Goal: Use online tool/utility: Utilize a website feature to perform a specific function

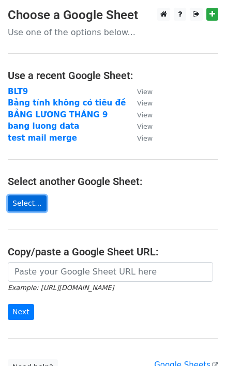
click at [16, 202] on link "Select..." at bounding box center [27, 203] width 39 height 16
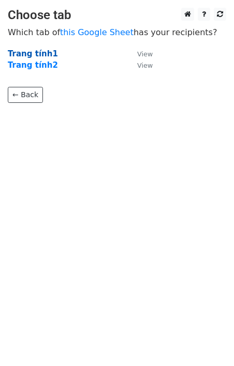
click at [23, 52] on strong "Trang tính1" at bounding box center [33, 53] width 50 height 9
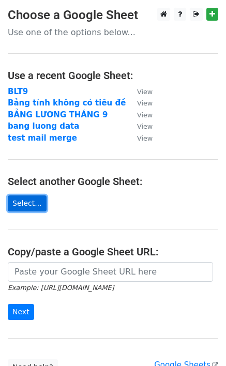
click at [28, 202] on link "Select..." at bounding box center [27, 203] width 39 height 16
click at [31, 204] on link "Select..." at bounding box center [27, 203] width 39 height 16
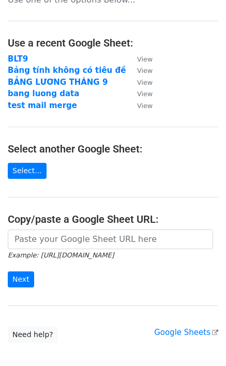
scroll to position [52, 0]
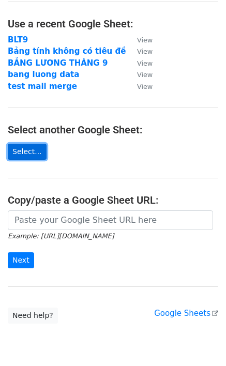
click at [21, 150] on link "Select..." at bounding box center [27, 152] width 39 height 16
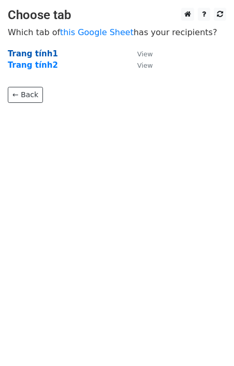
click at [39, 52] on strong "Trang tính1" at bounding box center [33, 53] width 50 height 9
click at [34, 53] on strong "Trang tính1" at bounding box center [33, 53] width 50 height 9
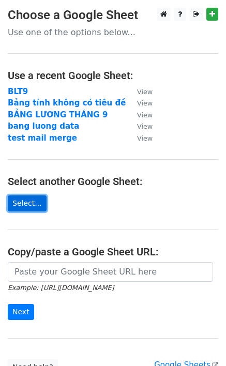
click at [22, 203] on link "Select..." at bounding box center [27, 203] width 39 height 16
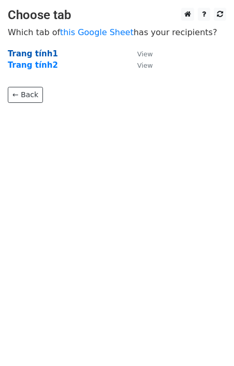
click at [34, 54] on strong "Trang tính1" at bounding box center [33, 53] width 50 height 9
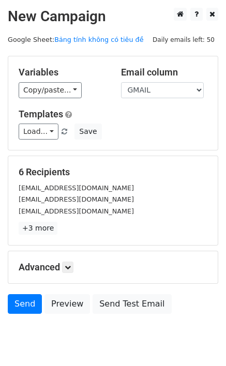
scroll to position [36, 0]
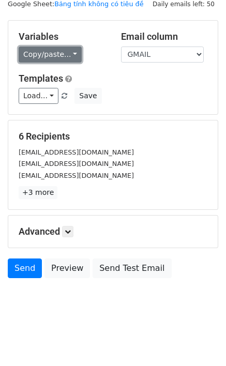
click at [70, 53] on link "Copy/paste..." at bounding box center [50, 55] width 63 height 16
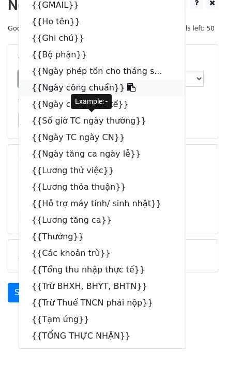
scroll to position [0, 0]
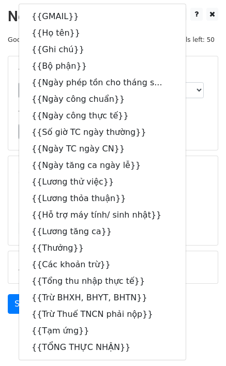
click at [177, 125] on div "Load... BẢNG LƯƠNG THÁNG bảng lương t bảng lương tháng Bang luong Save" at bounding box center [113, 131] width 204 height 16
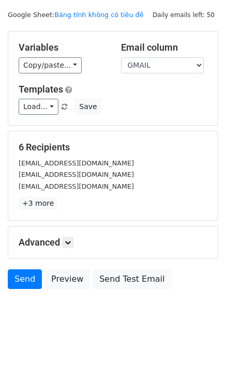
scroll to position [36, 0]
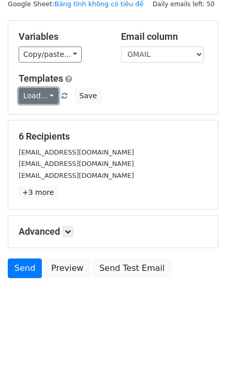
click at [48, 96] on link "Load..." at bounding box center [39, 96] width 40 height 16
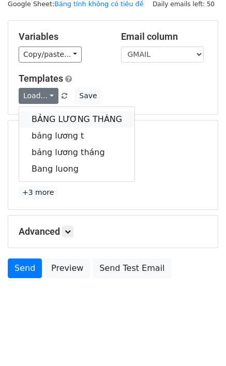
click at [49, 115] on link "BẢNG LƯƠNG THÁNG" at bounding box center [76, 119] width 115 height 17
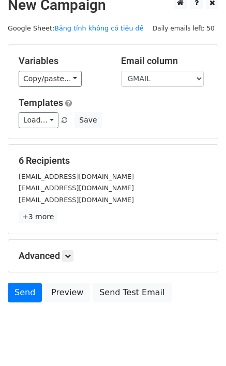
scroll to position [0, 0]
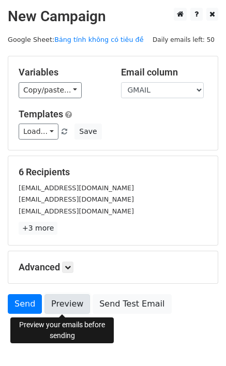
click at [70, 303] on link "Preview" at bounding box center [66, 304] width 45 height 20
click at [59, 298] on link "Preview" at bounding box center [66, 304] width 45 height 20
click at [64, 299] on link "Preview" at bounding box center [66, 304] width 45 height 20
click at [55, 304] on link "Preview" at bounding box center [66, 304] width 45 height 20
click at [55, 301] on link "Preview" at bounding box center [66, 304] width 45 height 20
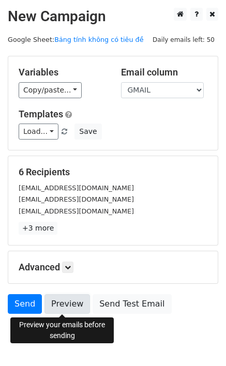
click at [70, 306] on link "Preview" at bounding box center [66, 304] width 45 height 20
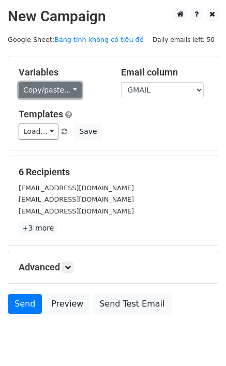
click at [68, 91] on link "Copy/paste..." at bounding box center [50, 90] width 63 height 16
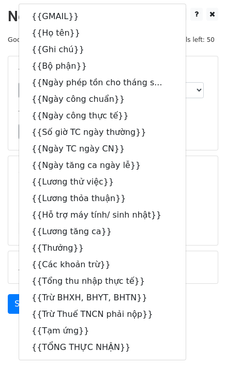
click at [173, 119] on h5 "Templates" at bounding box center [113, 114] width 189 height 11
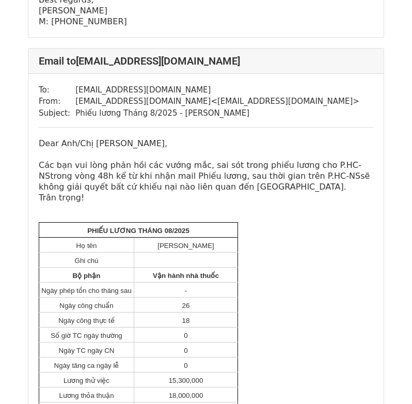
scroll to position [2222, 0]
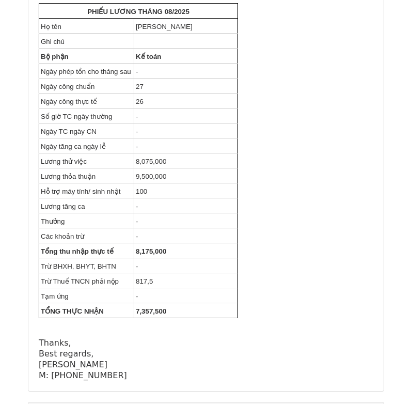
scroll to position [1188, 0]
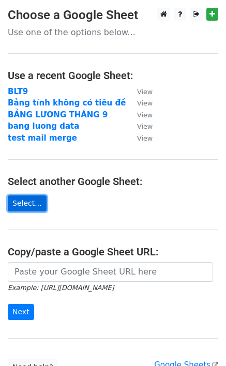
click at [27, 203] on link "Select..." at bounding box center [27, 203] width 39 height 16
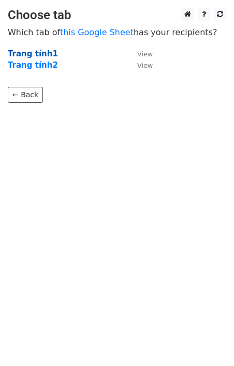
click at [25, 53] on strong "Trang tính1" at bounding box center [33, 53] width 50 height 9
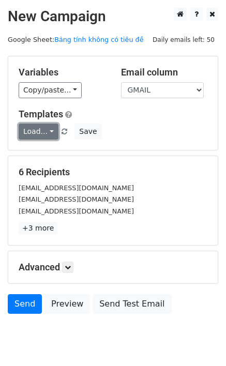
click at [47, 126] on link "Load..." at bounding box center [39, 131] width 40 height 16
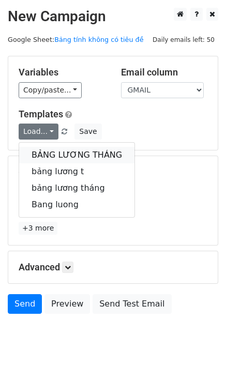
click at [51, 150] on link "BẢNG LƯƠNG THÁNG" at bounding box center [76, 155] width 115 height 17
